Goal: Transaction & Acquisition: Purchase product/service

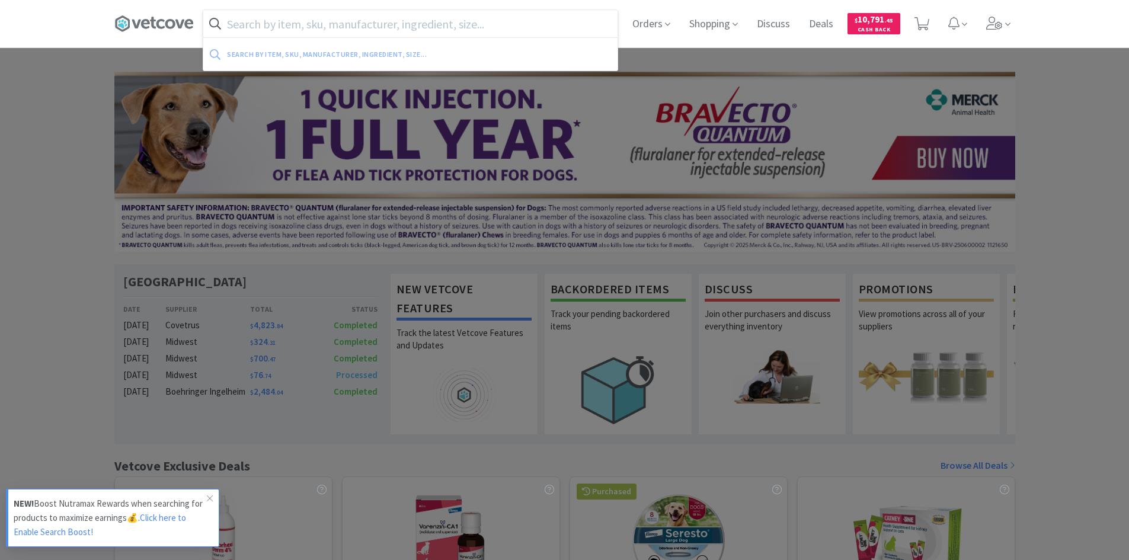
click at [445, 21] on input "text" at bounding box center [410, 23] width 414 height 27
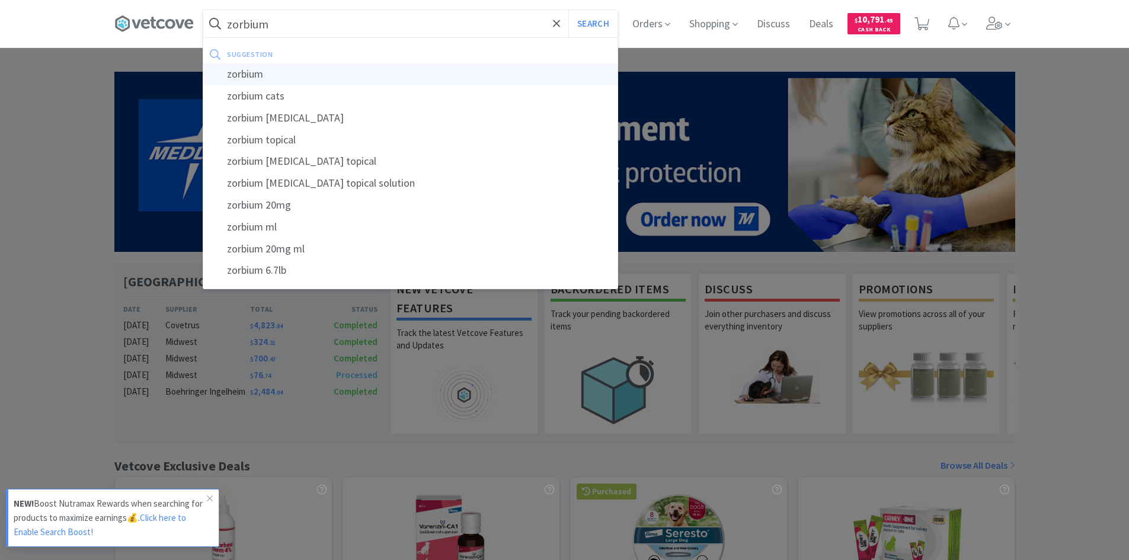
type input "zorbium"
click at [388, 66] on div "zorbium" at bounding box center [410, 74] width 414 height 22
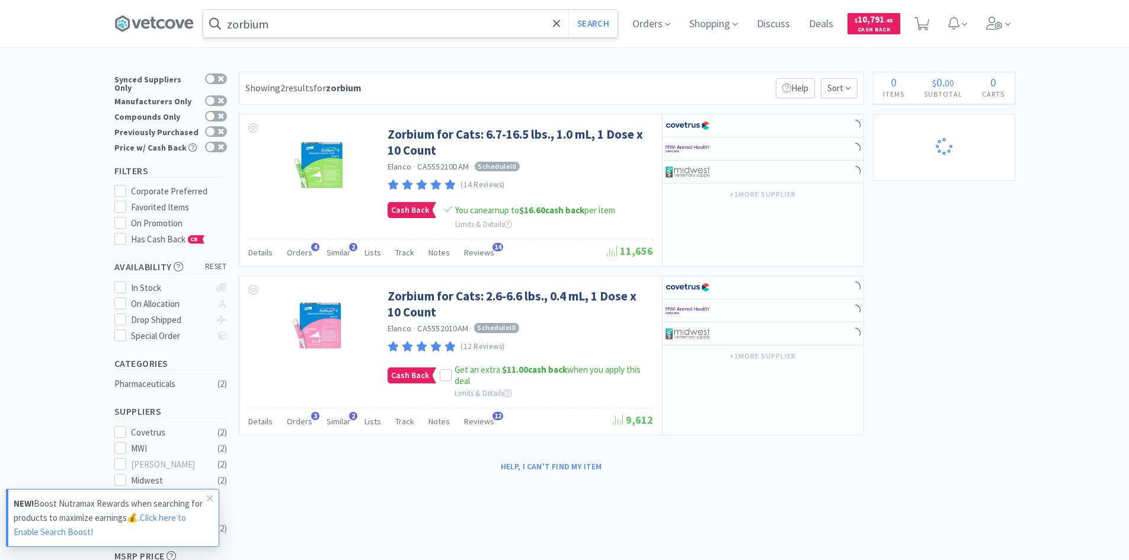
select select "5"
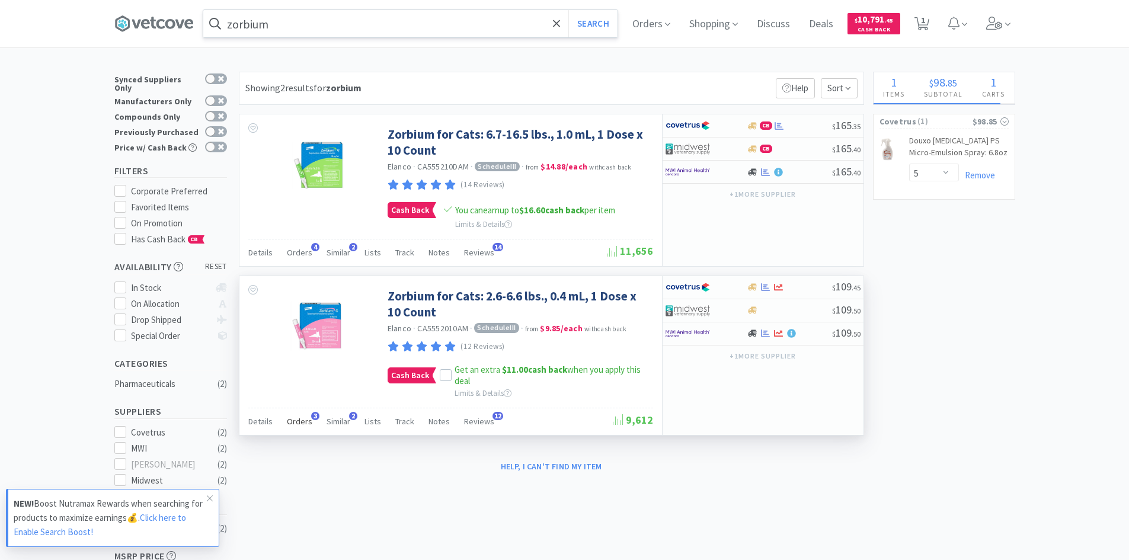
click at [295, 420] on span "Orders" at bounding box center [299, 421] width 25 height 11
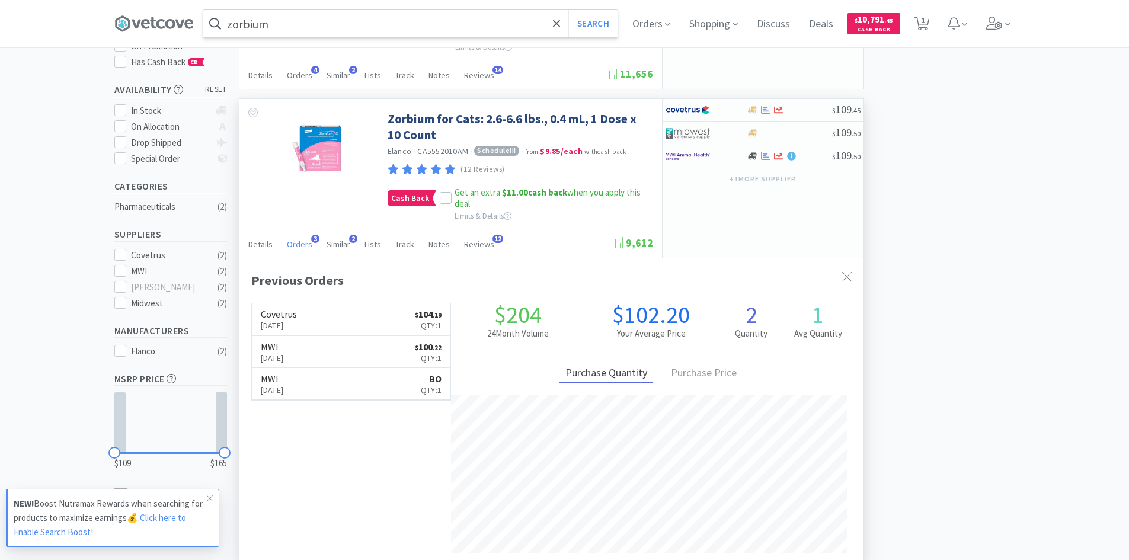
scroll to position [178, 0]
select select "1"
click at [332, 240] on span "Similar" at bounding box center [339, 243] width 24 height 11
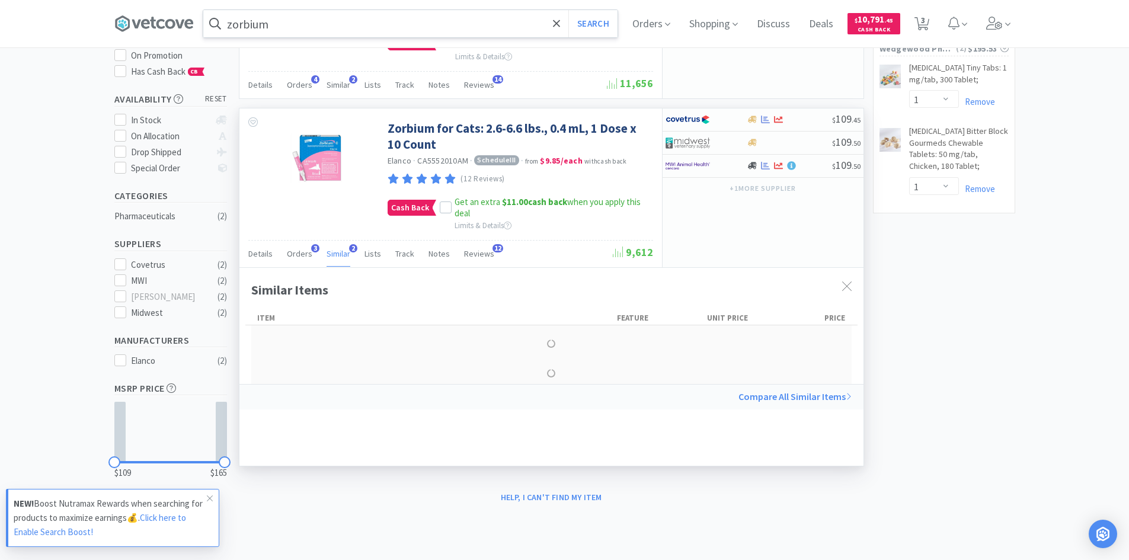
scroll to position [161, 0]
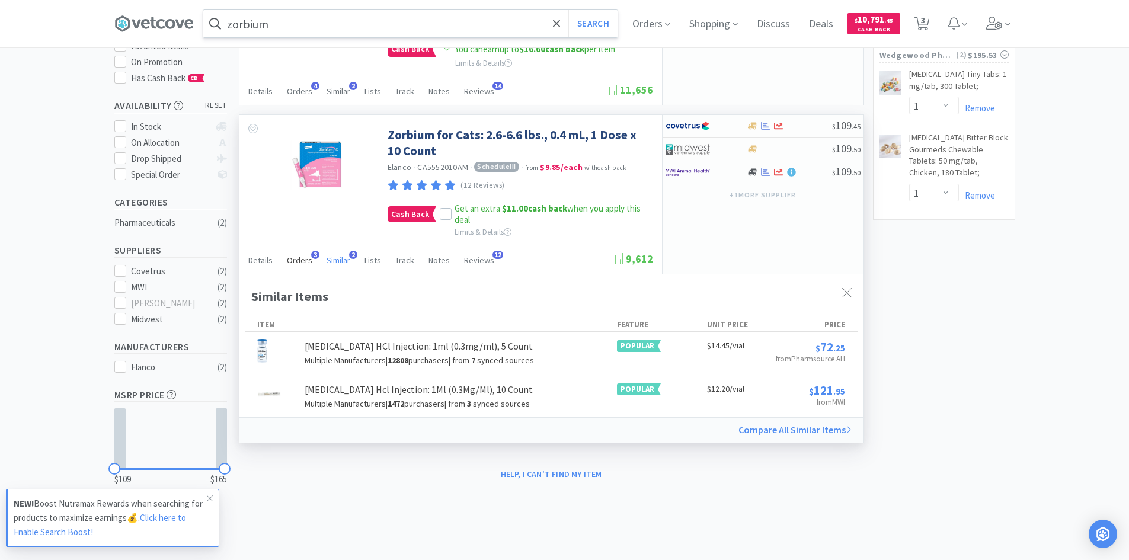
click at [303, 262] on span "Orders" at bounding box center [299, 260] width 25 height 11
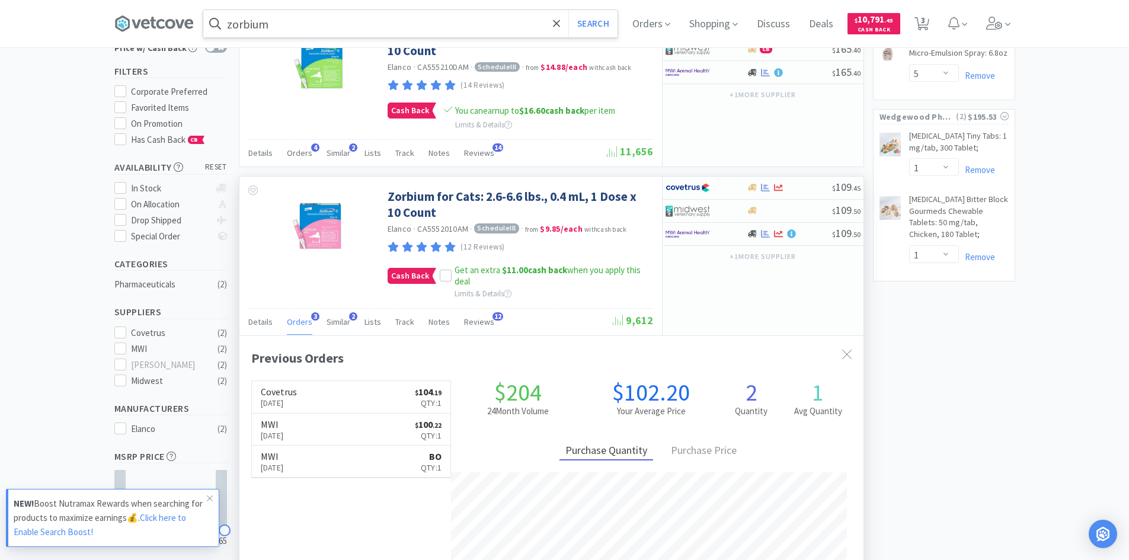
scroll to position [0, 0]
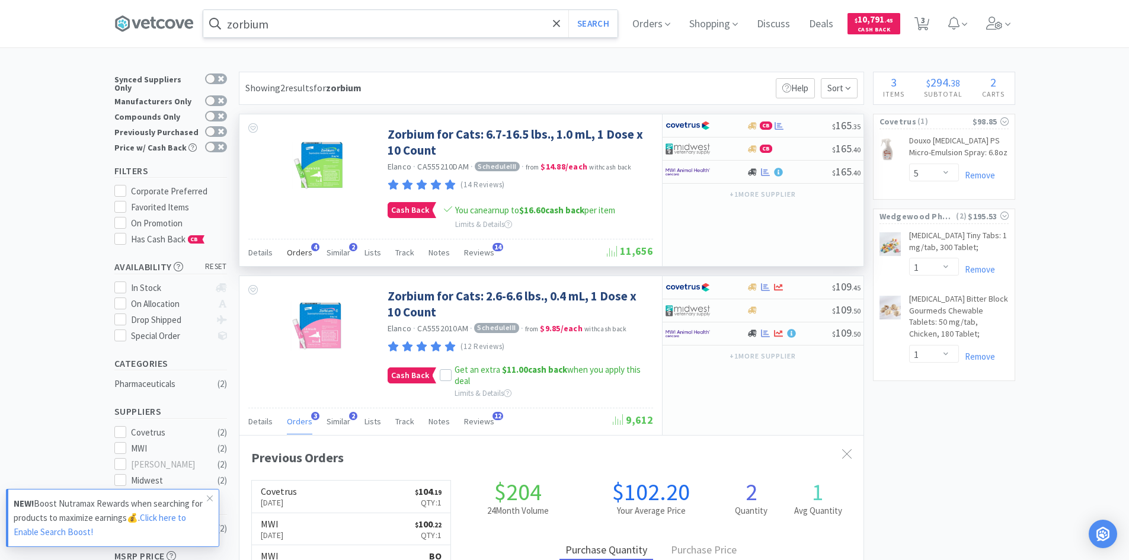
click at [296, 254] on span "Orders" at bounding box center [299, 252] width 25 height 11
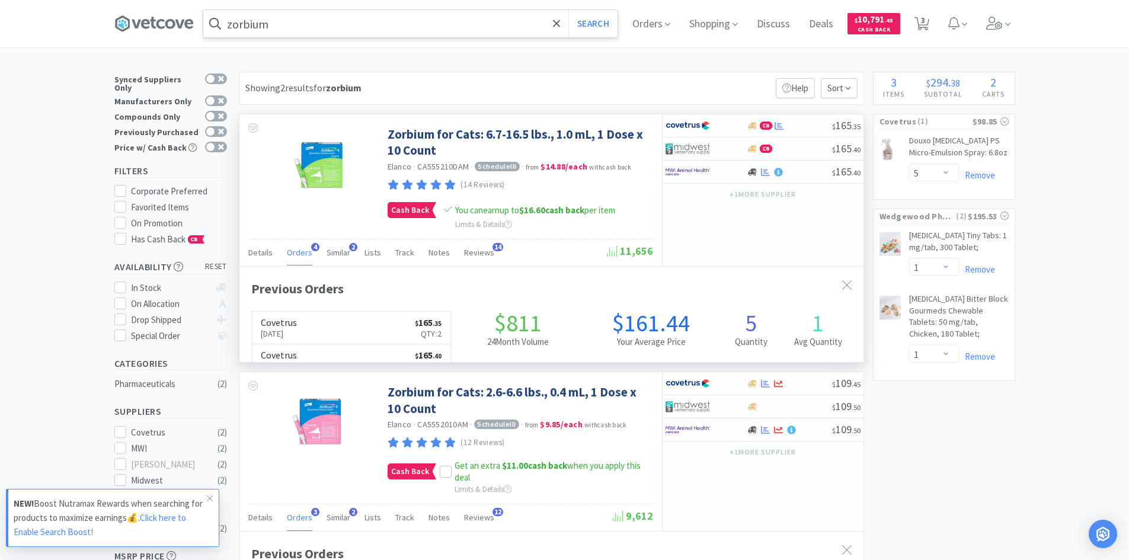
scroll to position [307, 624]
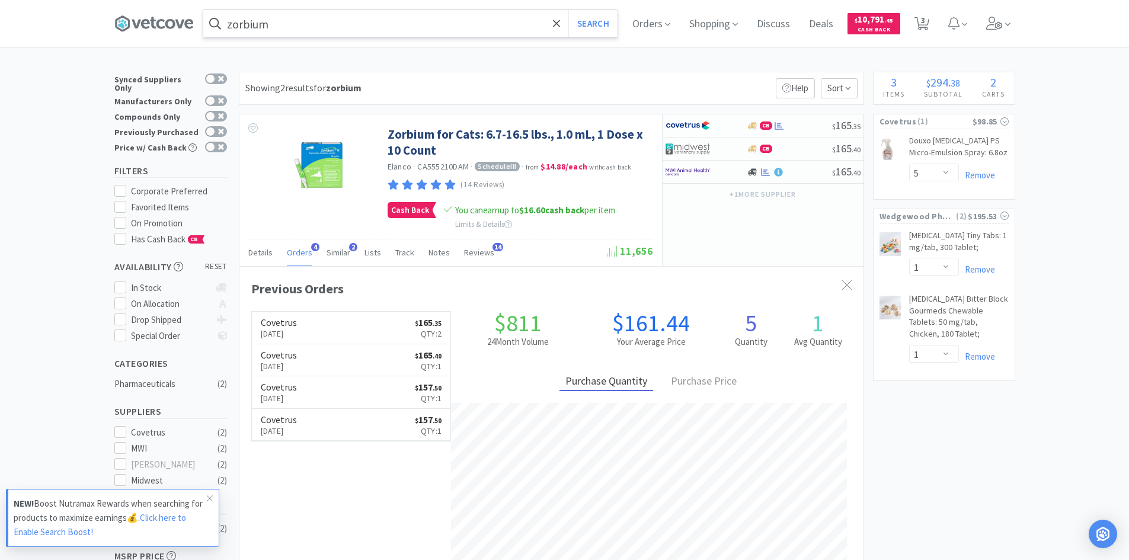
select select "5"
select select "100"
select select "5"
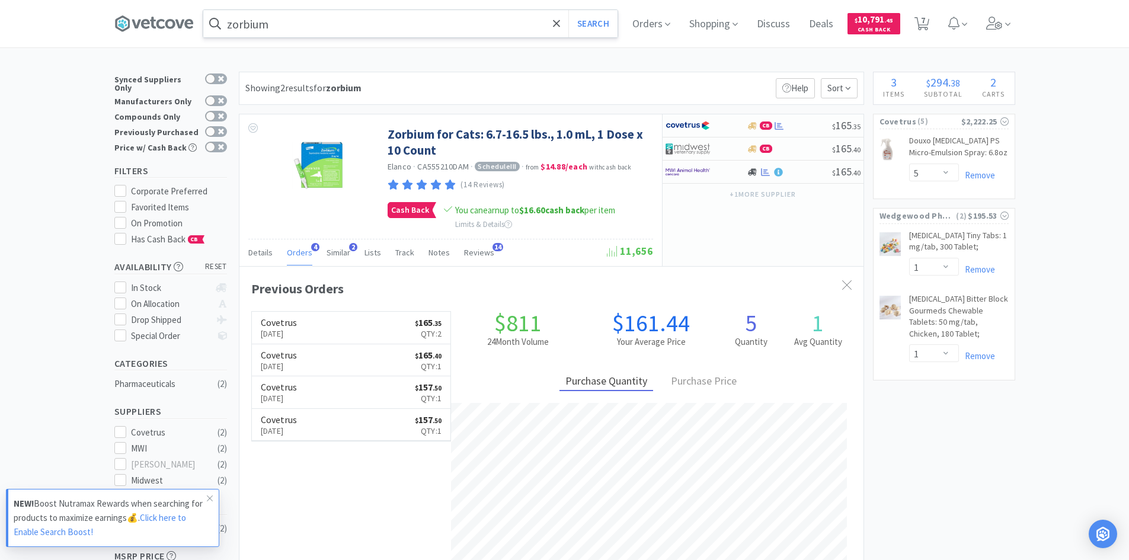
select select "100"
select select "5"
select select "2"
select select "5"
select select "100"
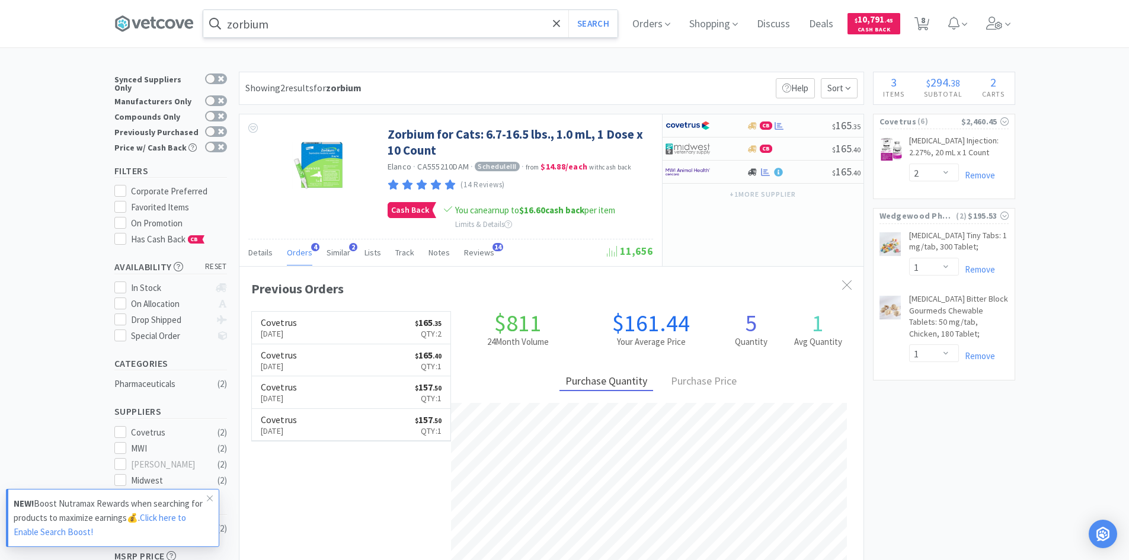
select select "5"
select select "10"
select select "5"
select select "100"
select select "5"
